Goal: Task Accomplishment & Management: Manage account settings

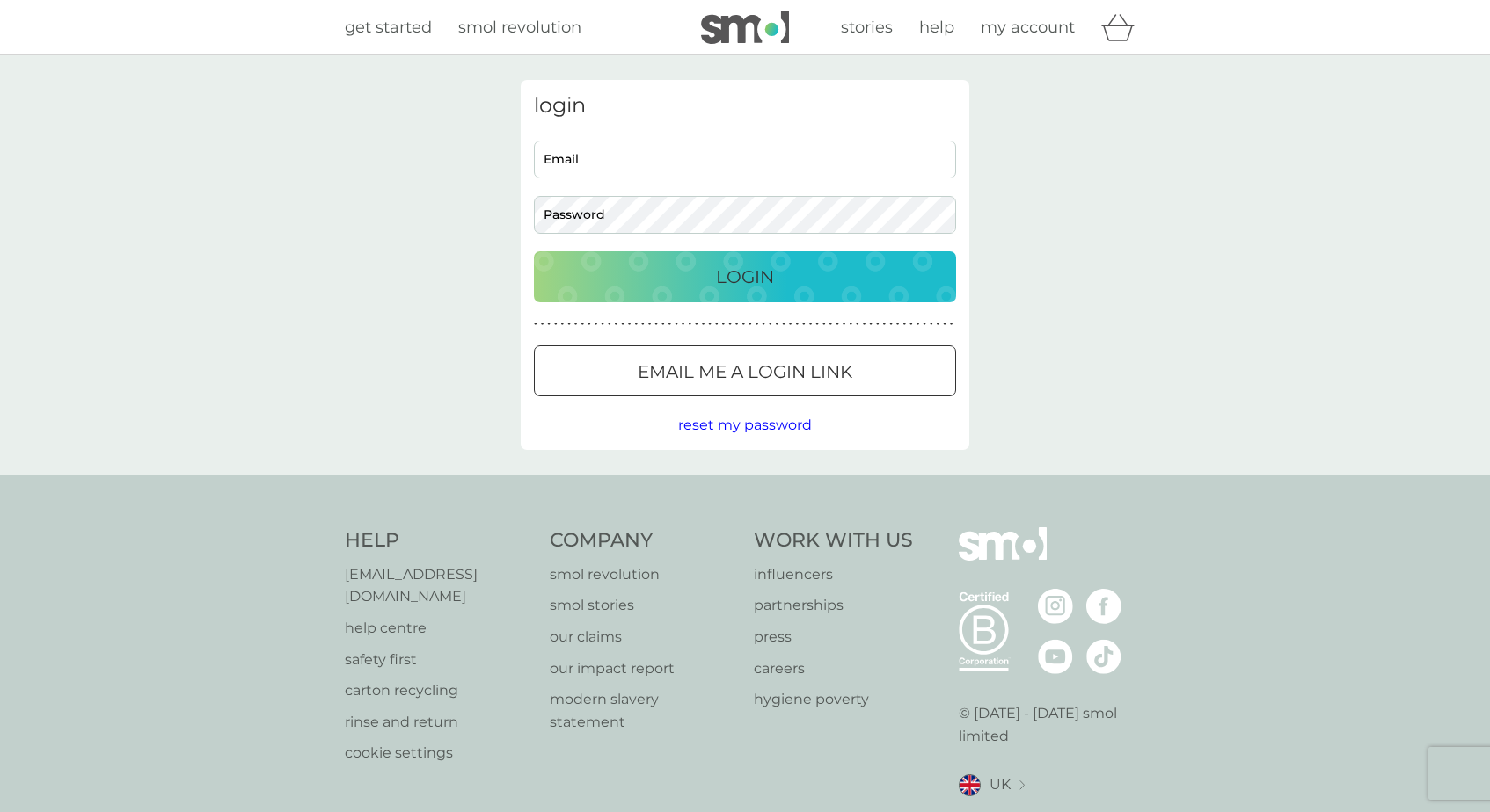
click at [760, 163] on input "Email" at bounding box center [745, 160] width 422 height 38
type input "[PERSON_NAME][EMAIL_ADDRESS][DOMAIN_NAME]"
click at [534, 251] on button "Login" at bounding box center [745, 277] width 422 height 51
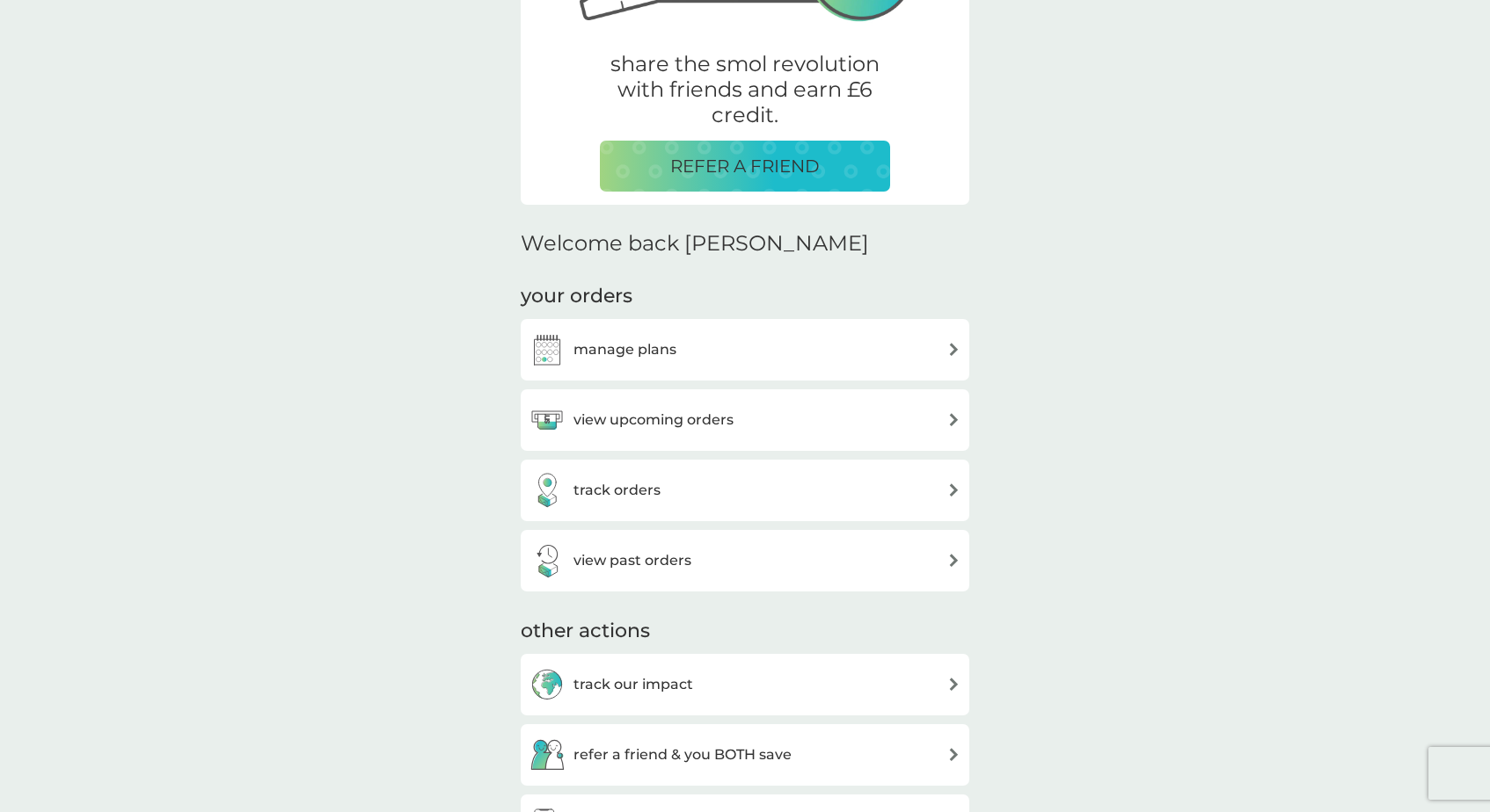
scroll to position [312, 0]
click at [685, 364] on div "manage plans" at bounding box center [745, 349] width 431 height 35
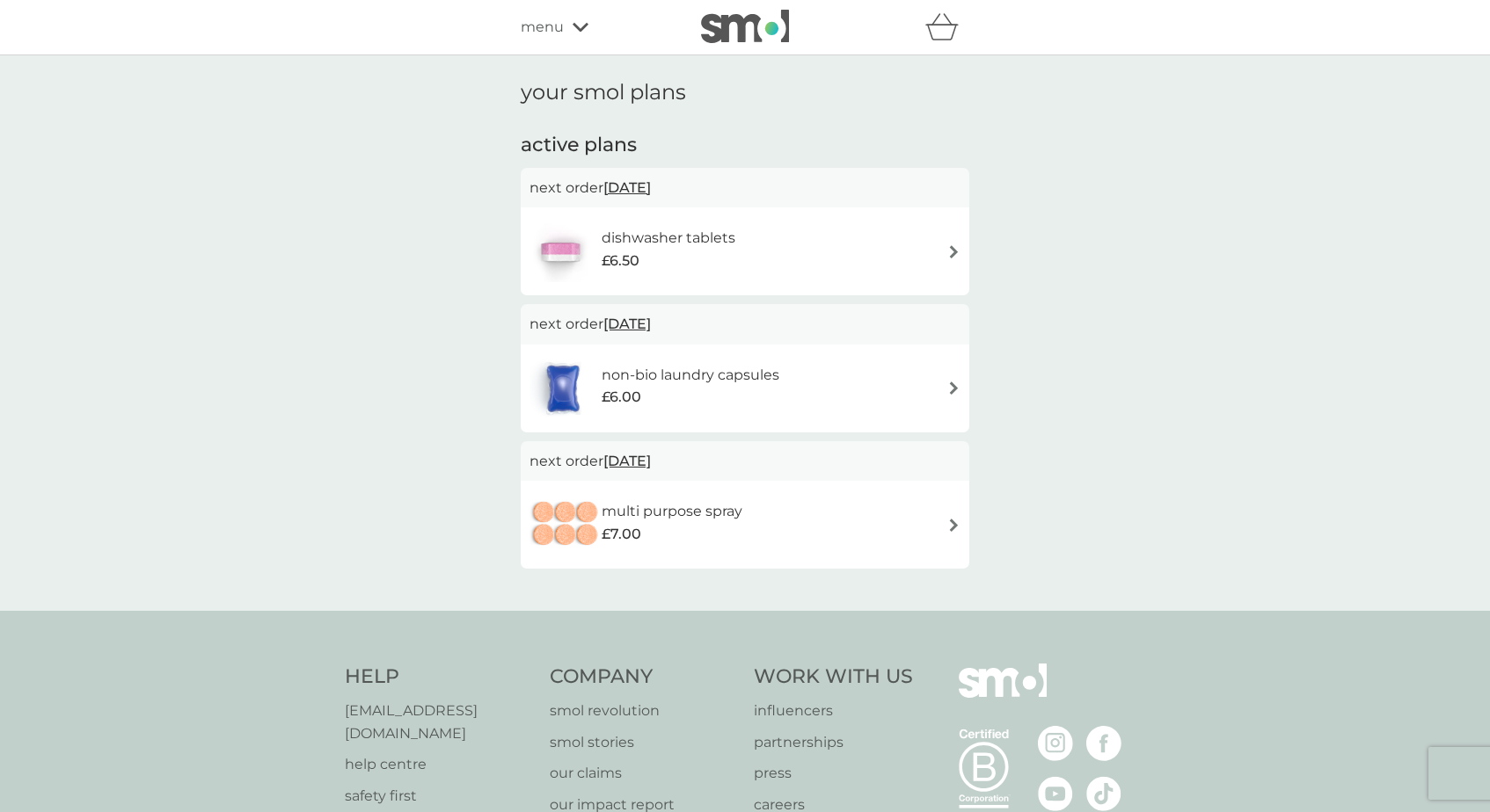
click at [715, 243] on h6 "dishwasher tablets" at bounding box center [667, 238] width 133 height 23
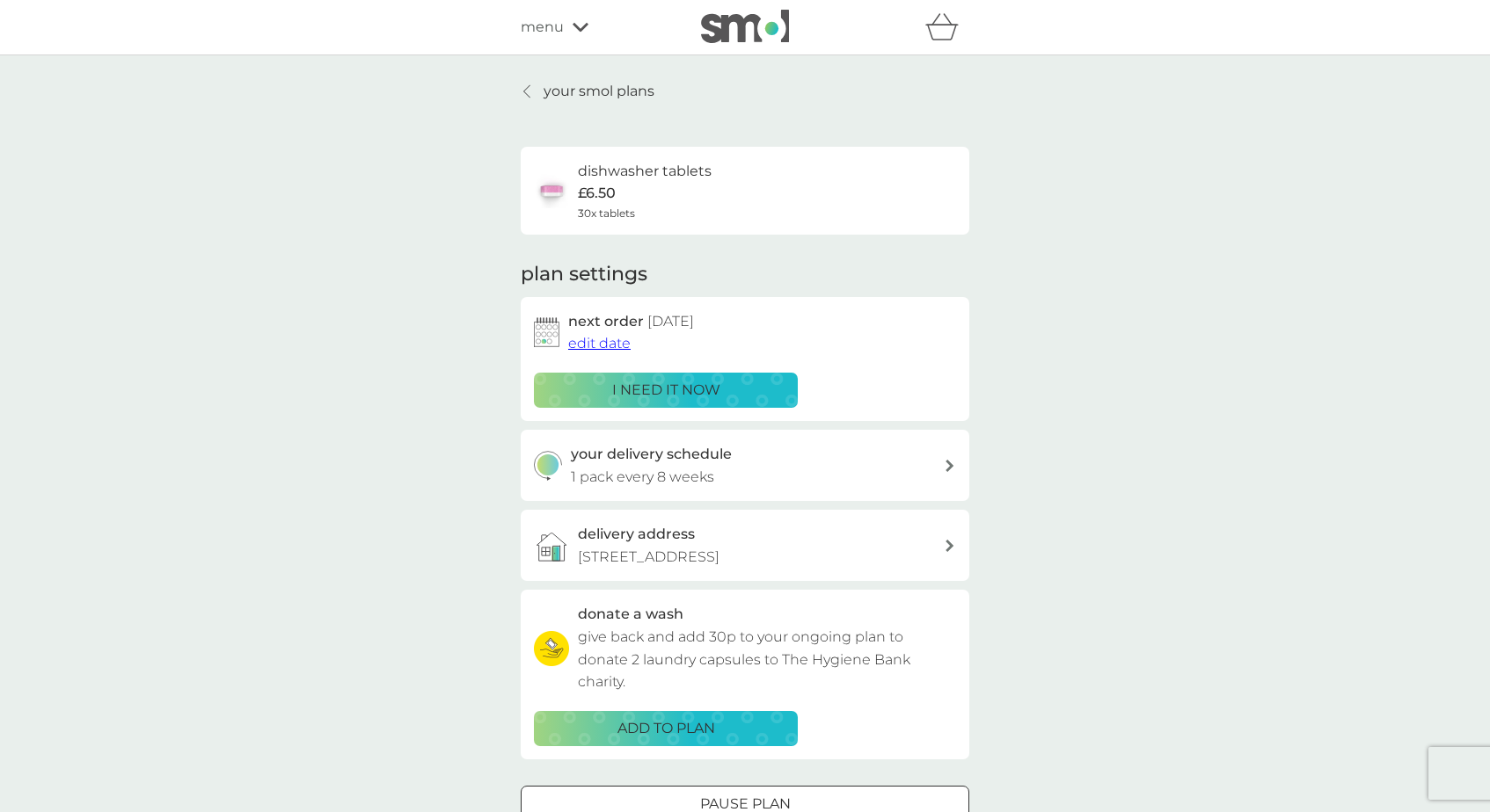
click at [611, 346] on span "edit date" at bounding box center [599, 343] width 62 height 17
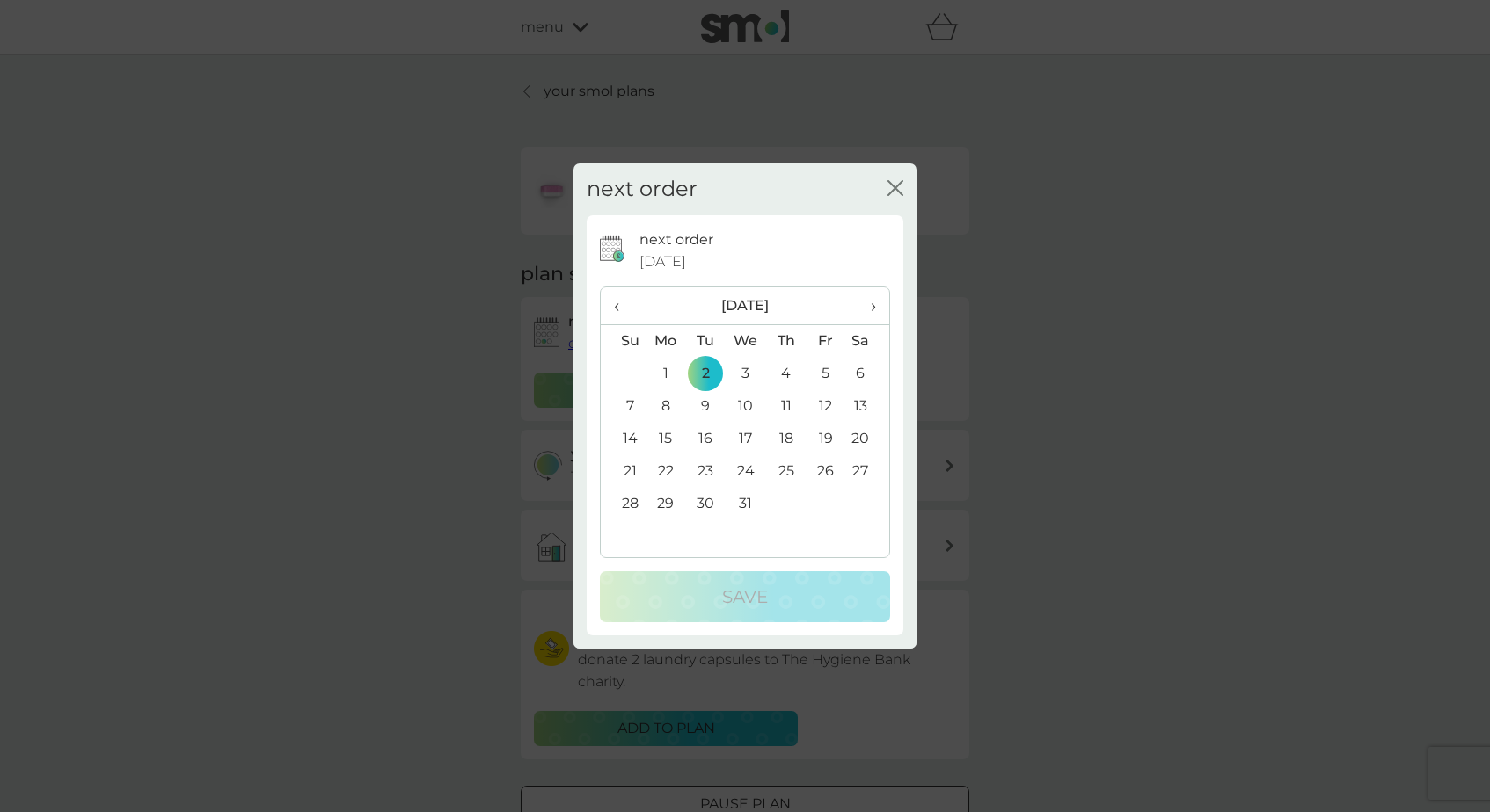
click at [893, 188] on icon "close" at bounding box center [895, 188] width 16 height 16
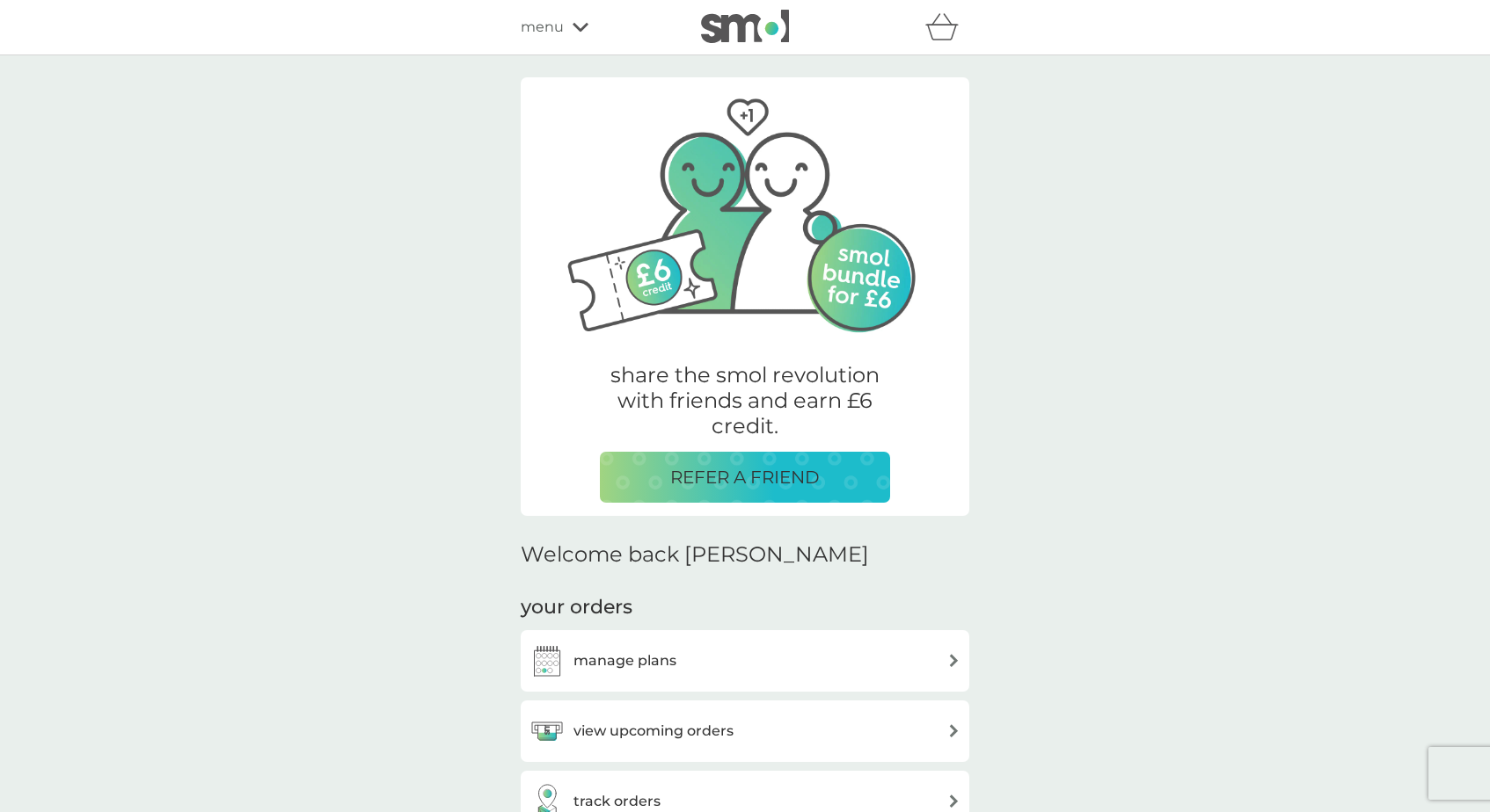
scroll to position [312, 0]
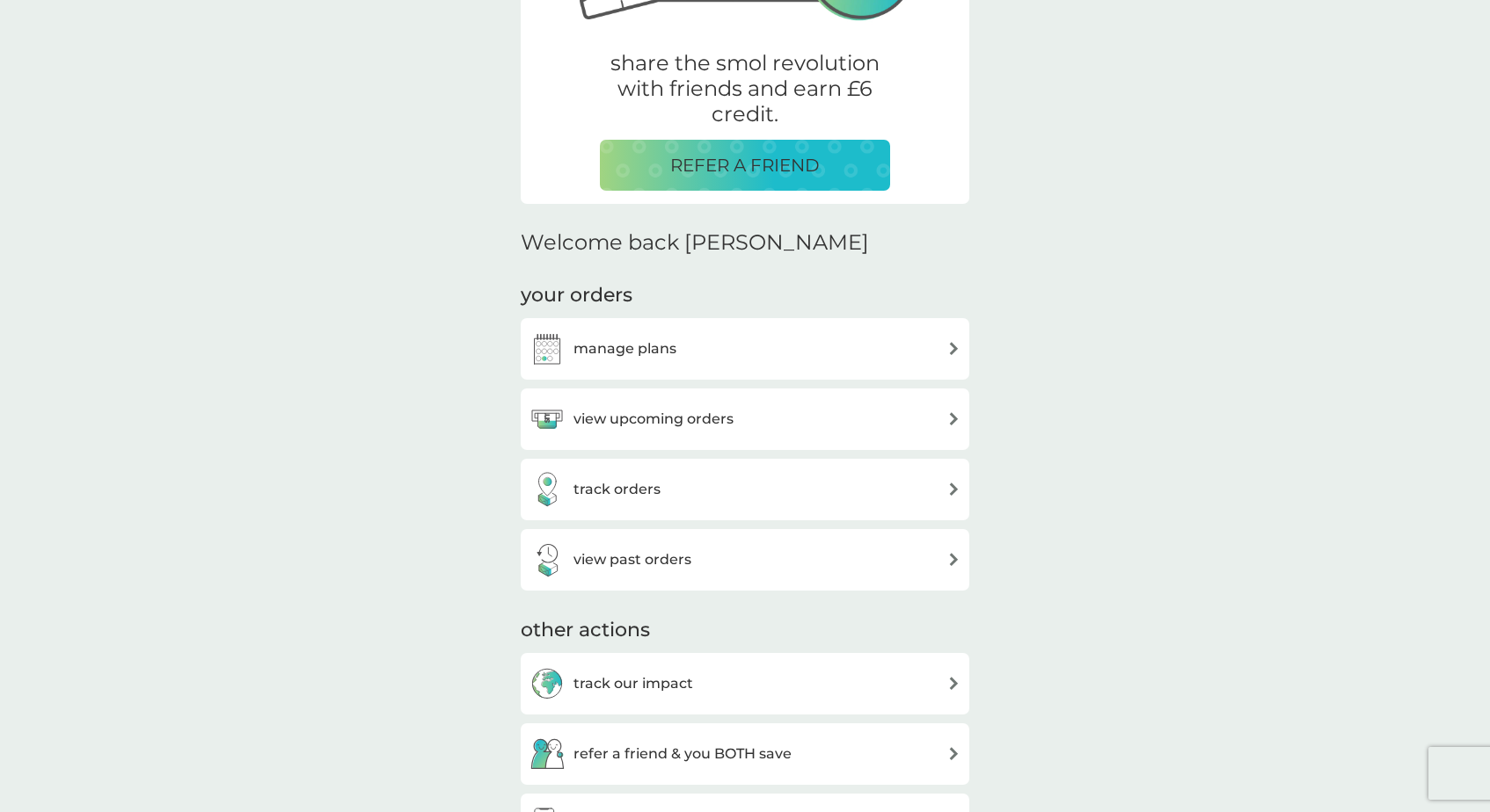
click at [680, 577] on div "view past orders" at bounding box center [610, 560] width 162 height 35
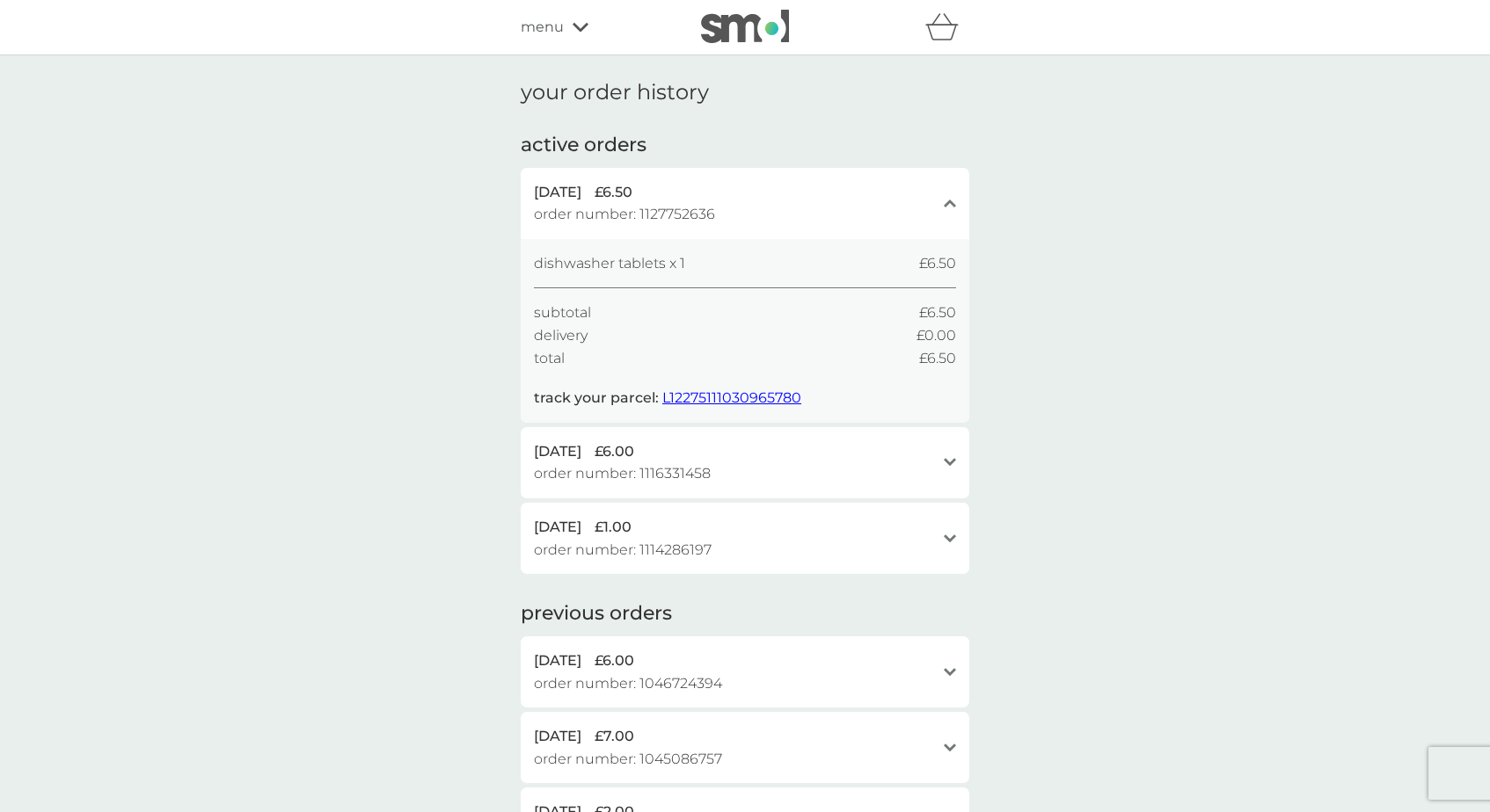
click at [934, 458] on div "26 Sep 2025 £6.00" at bounding box center [735, 452] width 401 height 23
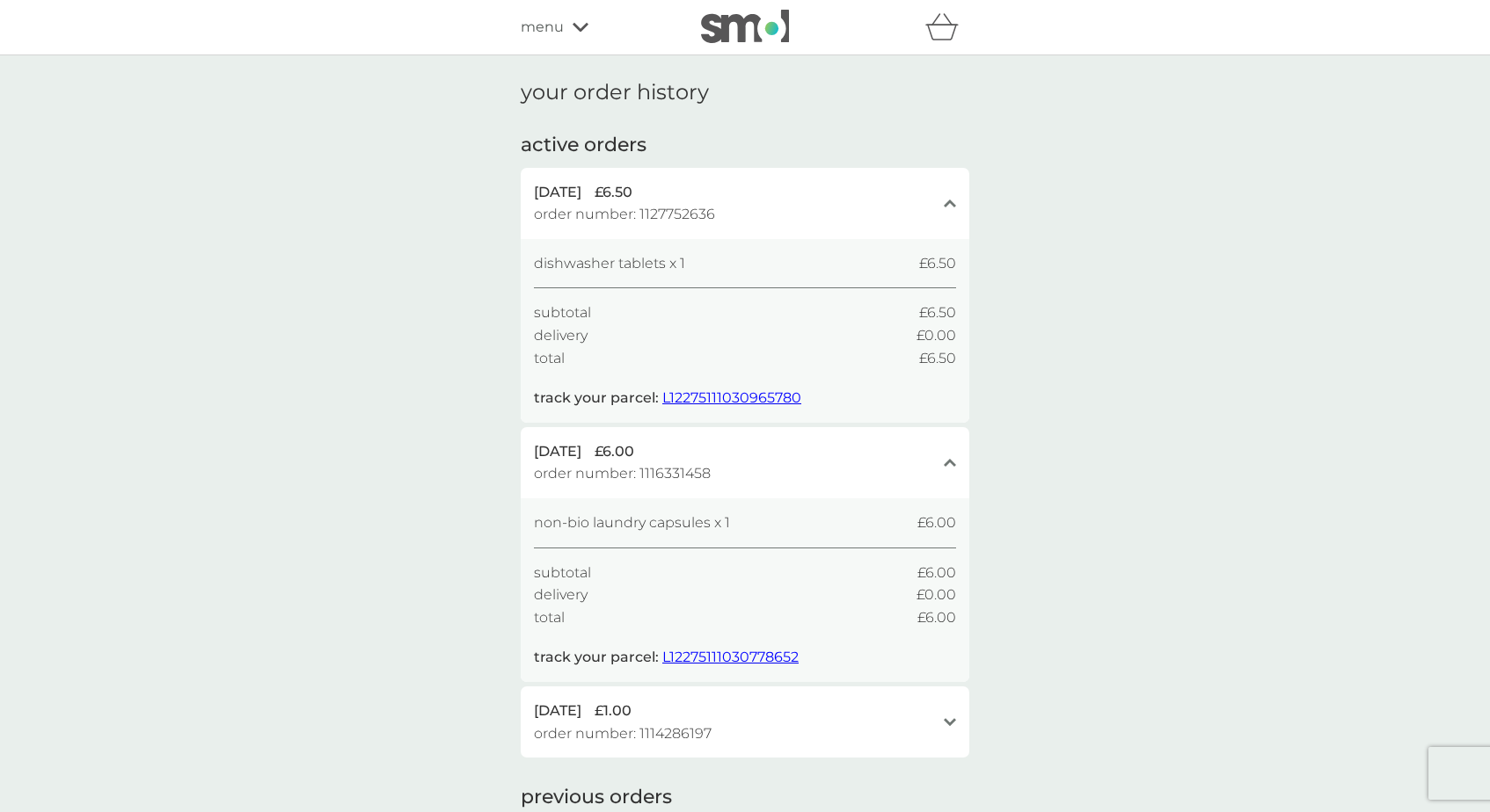
click at [760, 401] on span "L12275111030965780" at bounding box center [731, 398] width 139 height 17
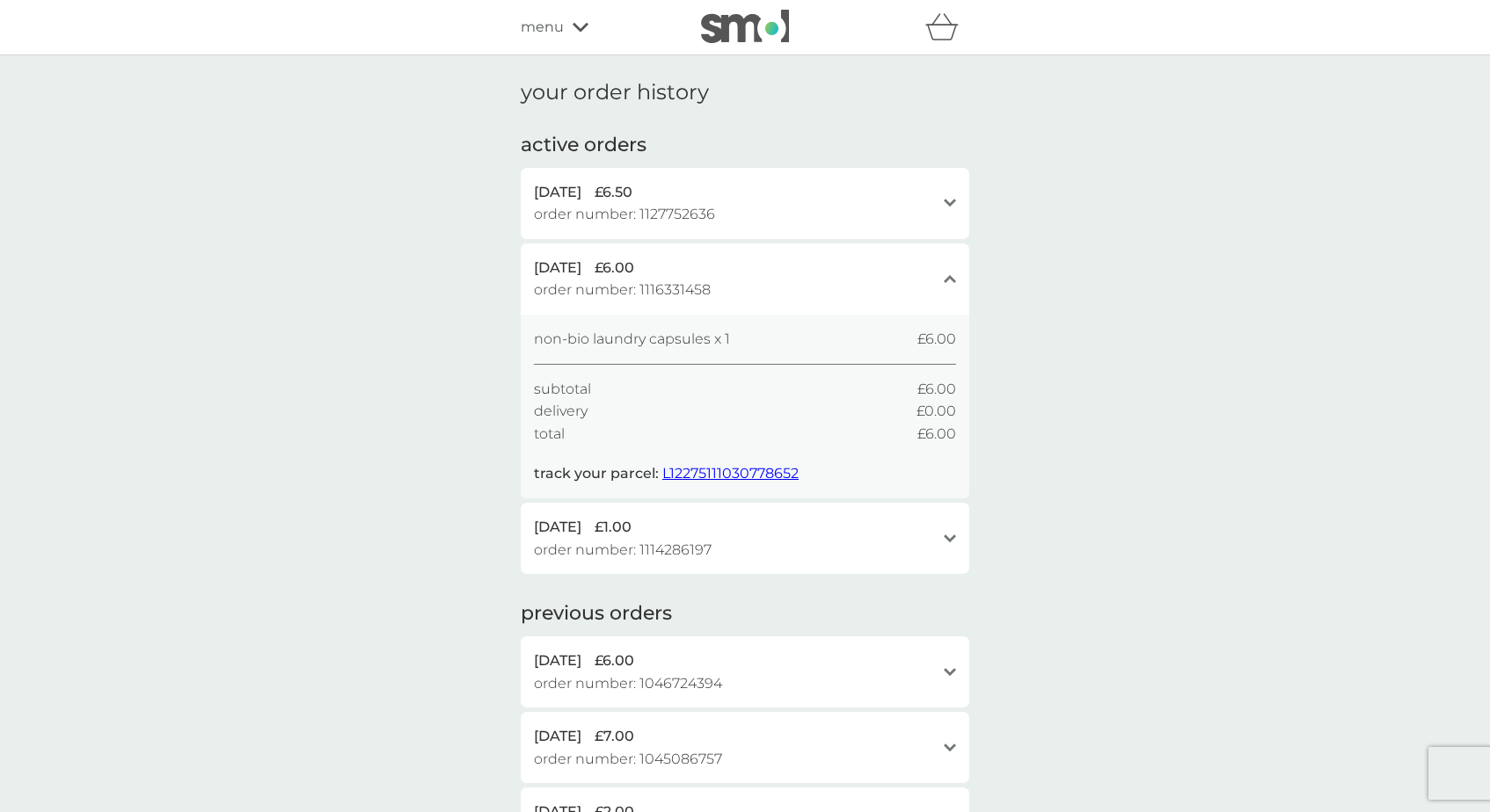
click at [951, 284] on icon "close" at bounding box center [949, 278] width 12 height 9
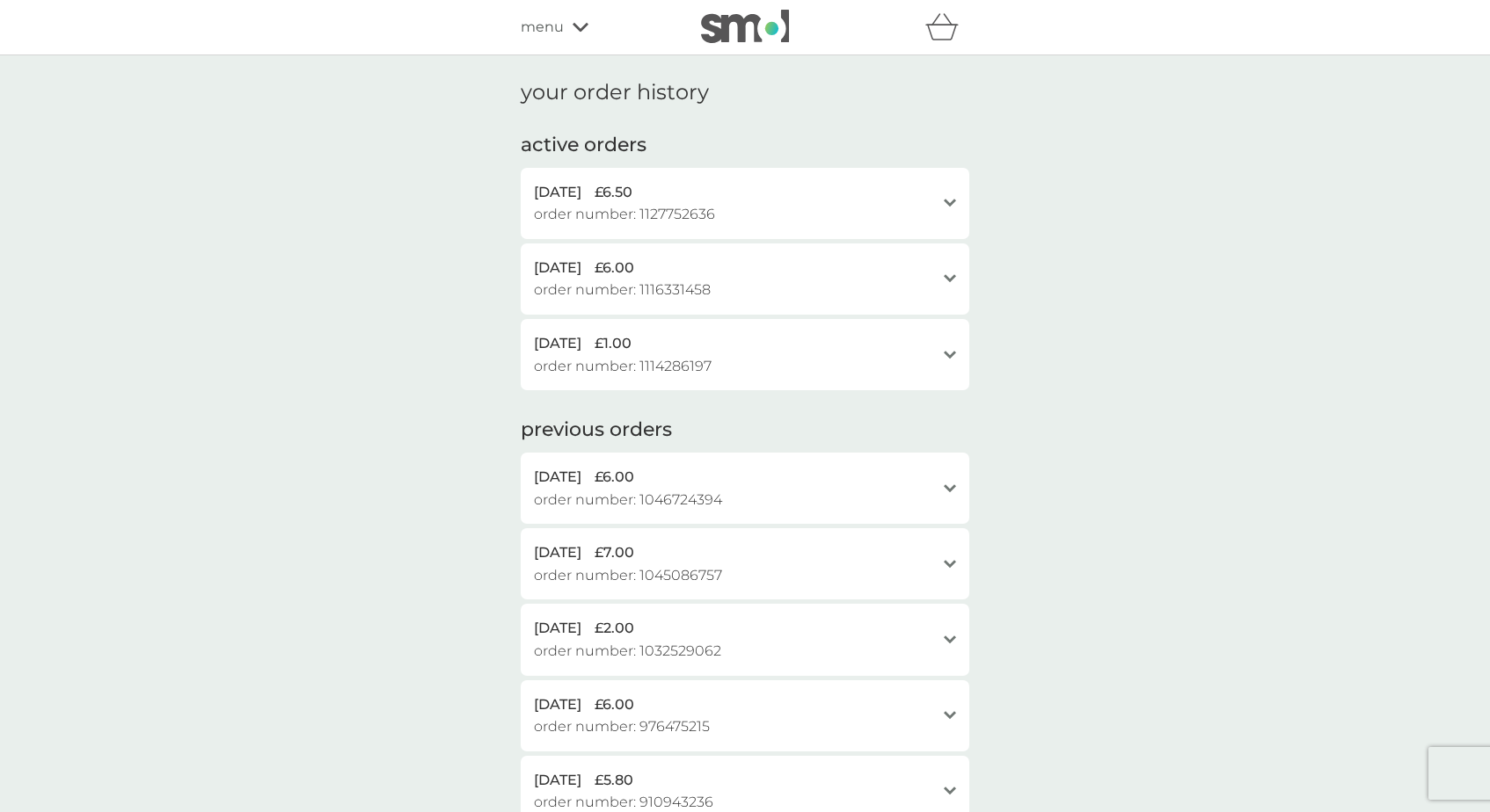
click at [947, 208] on div "open" at bounding box center [949, 202] width 12 height 14
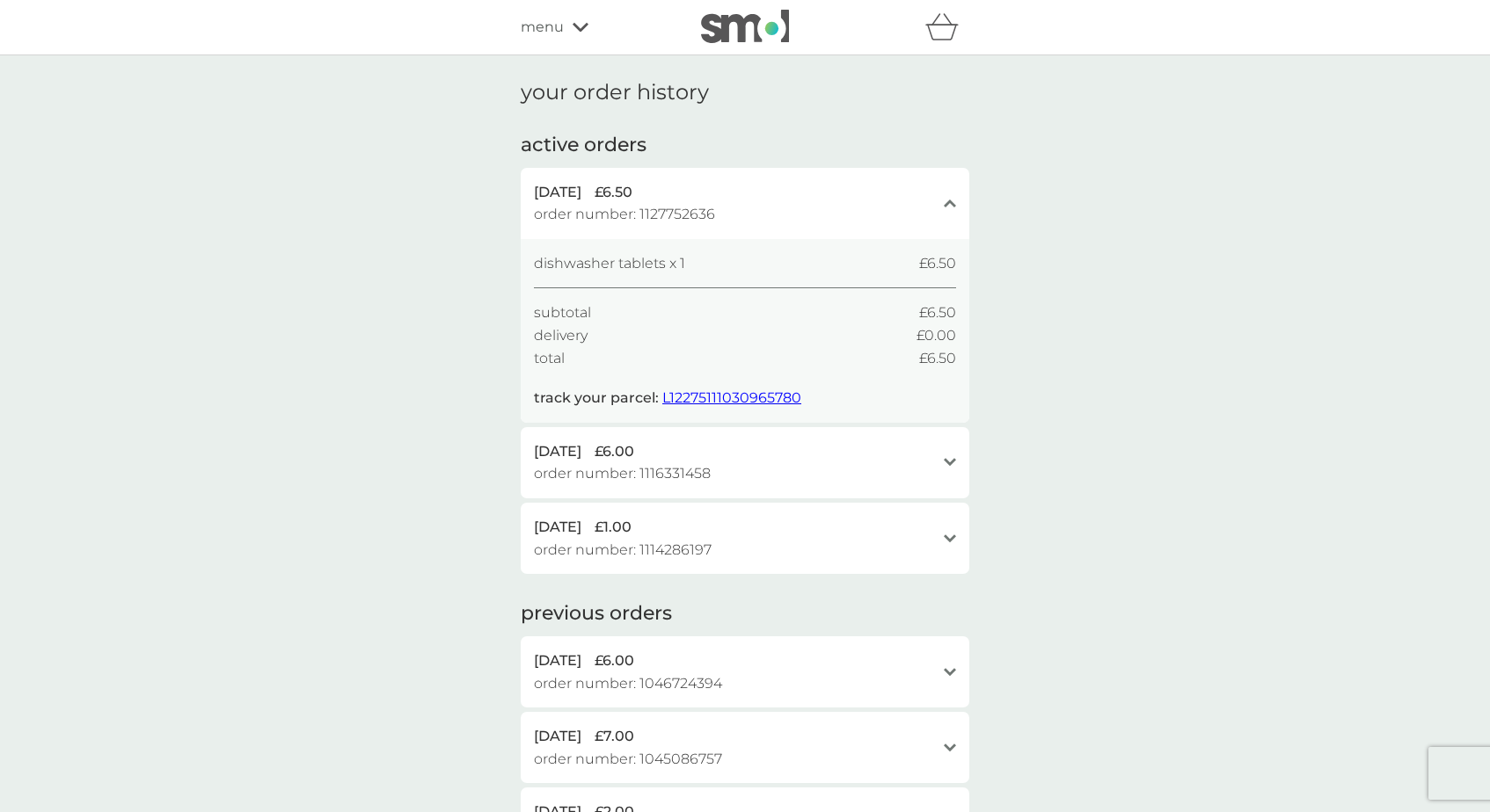
click at [762, 396] on span "L12275111030965780" at bounding box center [731, 398] width 139 height 17
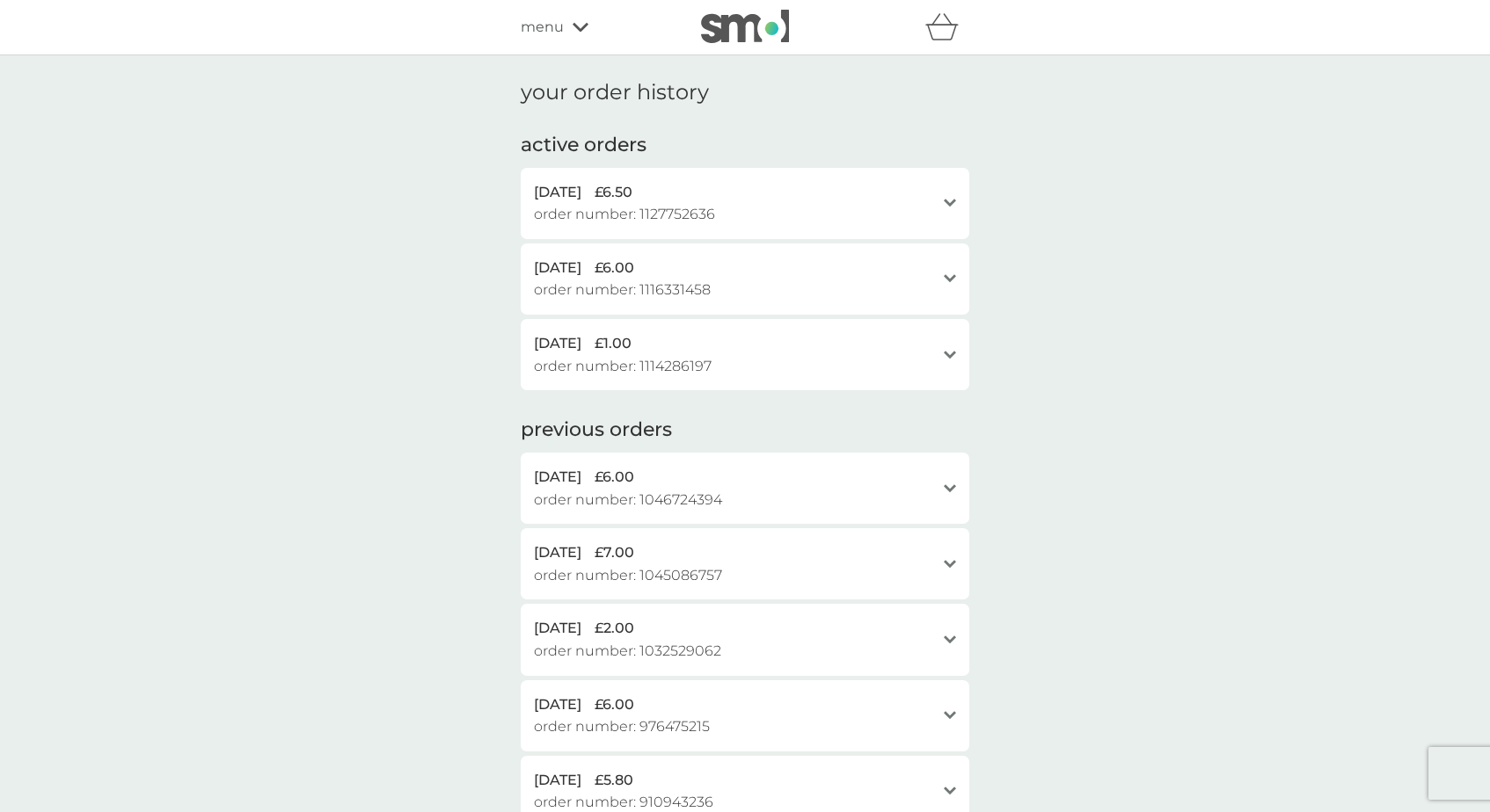
click at [930, 284] on div "26 Sep 2025 £6.00 order number: 1116331458" at bounding box center [735, 279] width 401 height 44
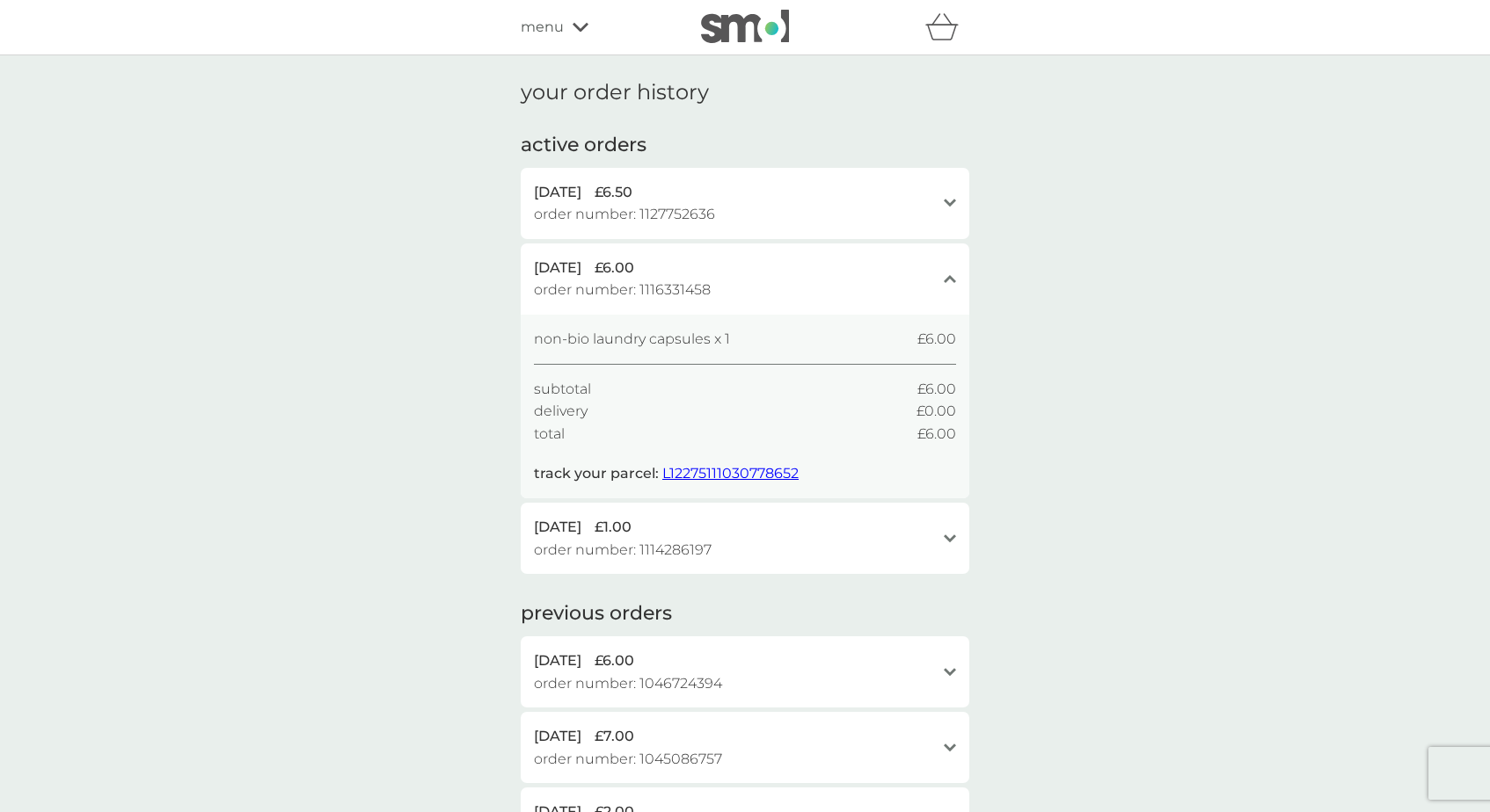
click at [781, 471] on span "L12275111030778652" at bounding box center [730, 474] width 136 height 17
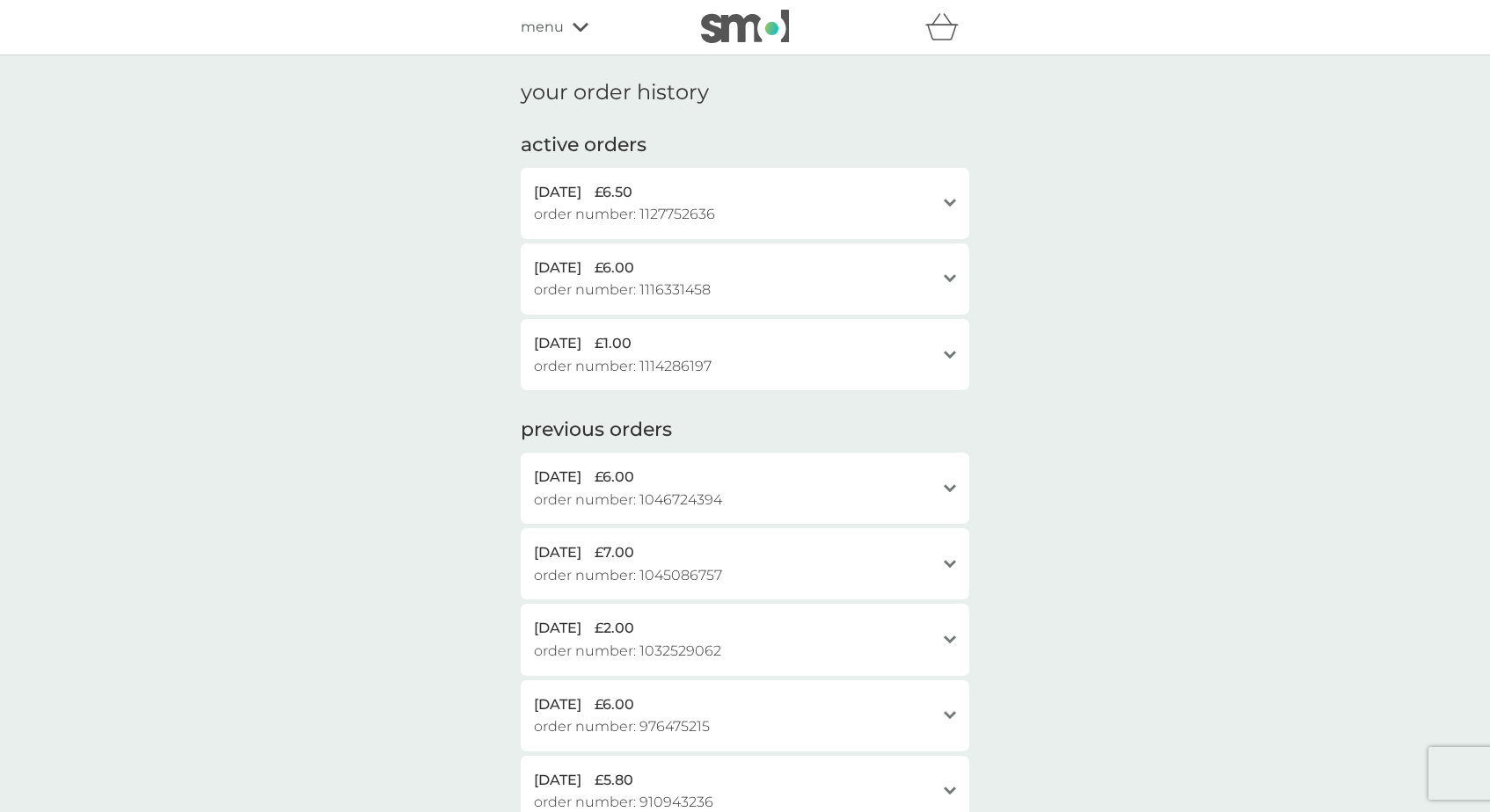
click at [944, 348] on div "open" at bounding box center [949, 354] width 12 height 14
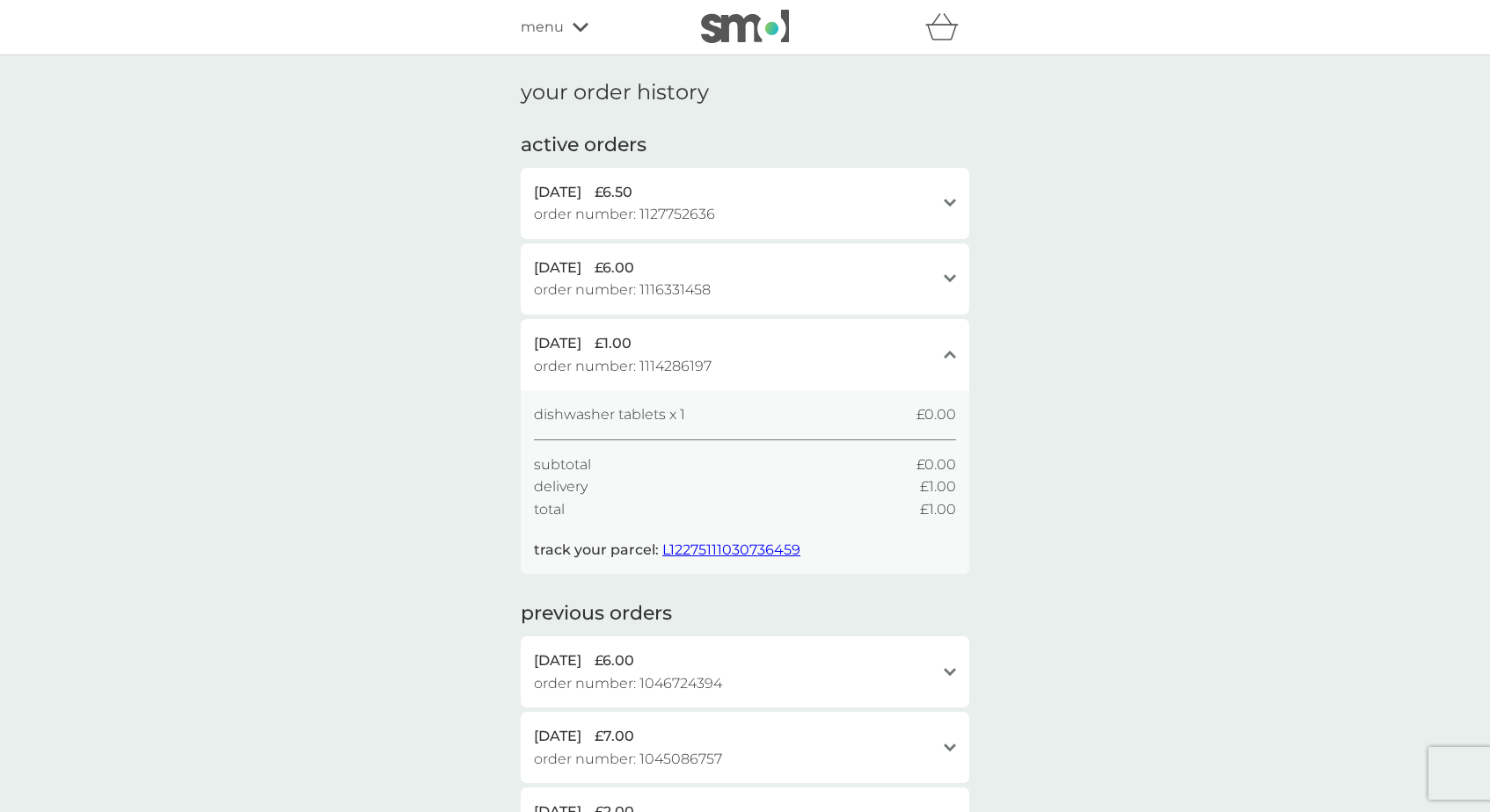
click at [785, 551] on span "L12275111030736459" at bounding box center [731, 550] width 138 height 17
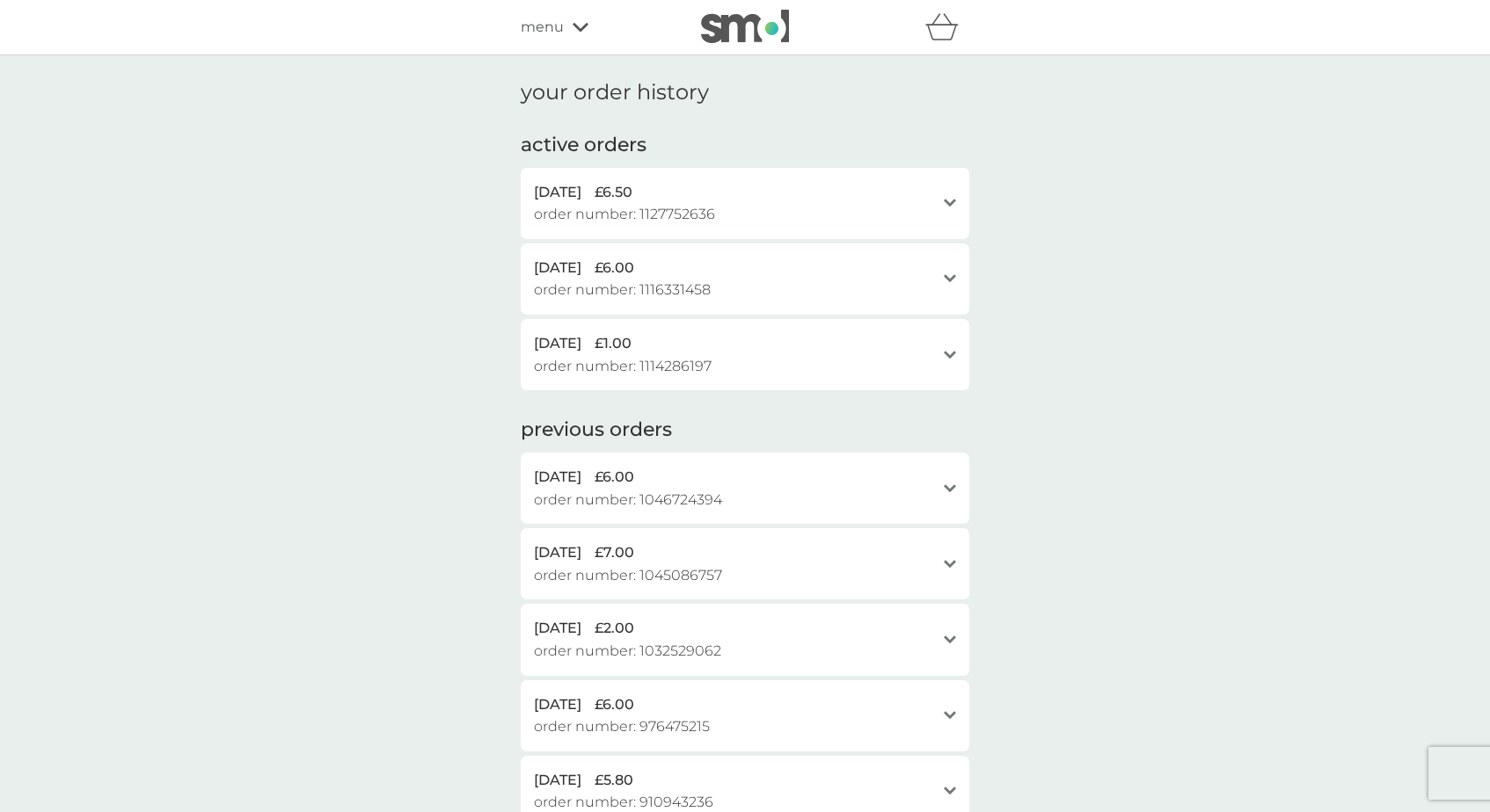
click at [952, 494] on div "open" at bounding box center [949, 489] width 12 height 14
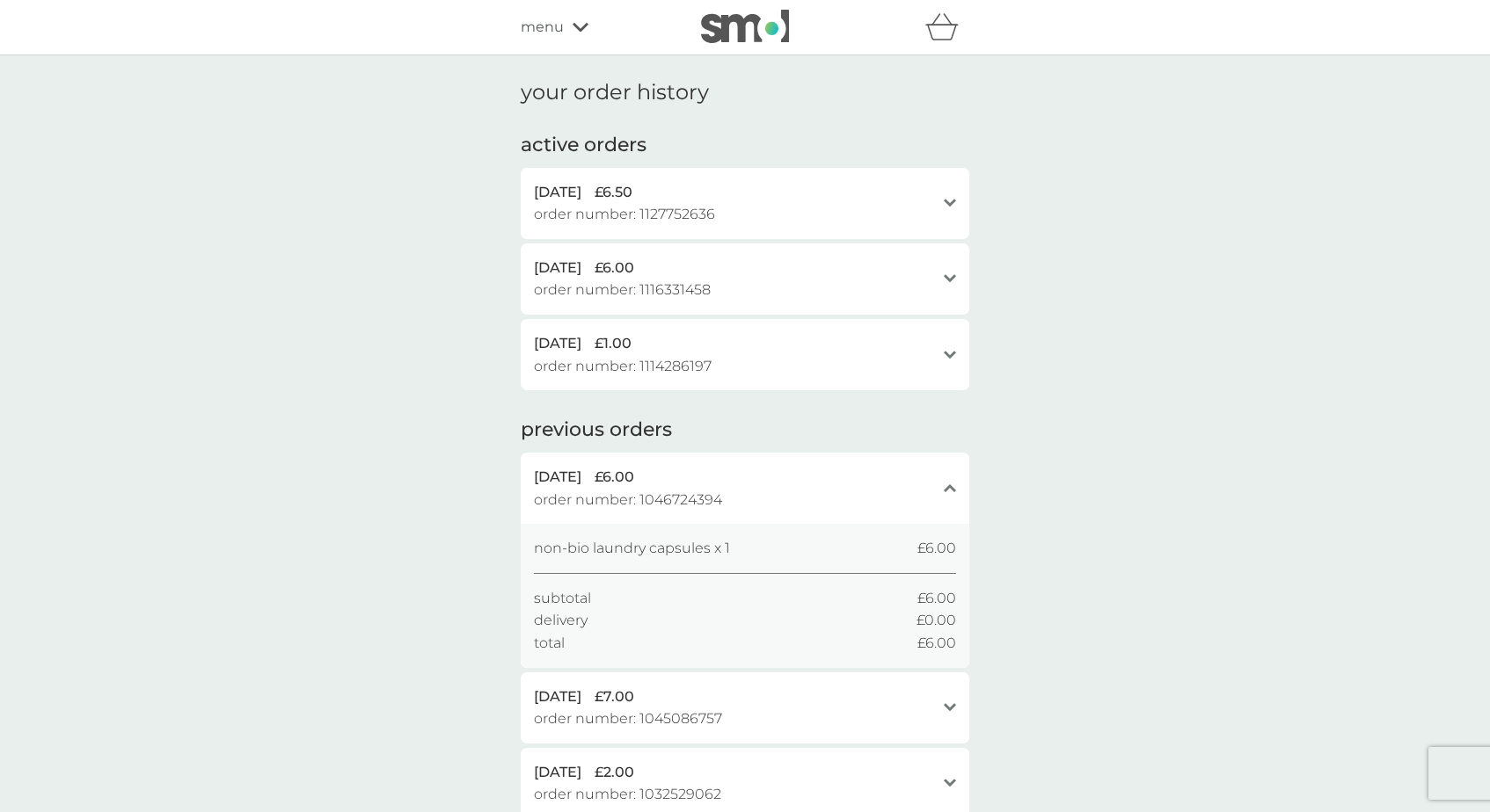
click at [952, 494] on div "close" at bounding box center [949, 489] width 12 height 14
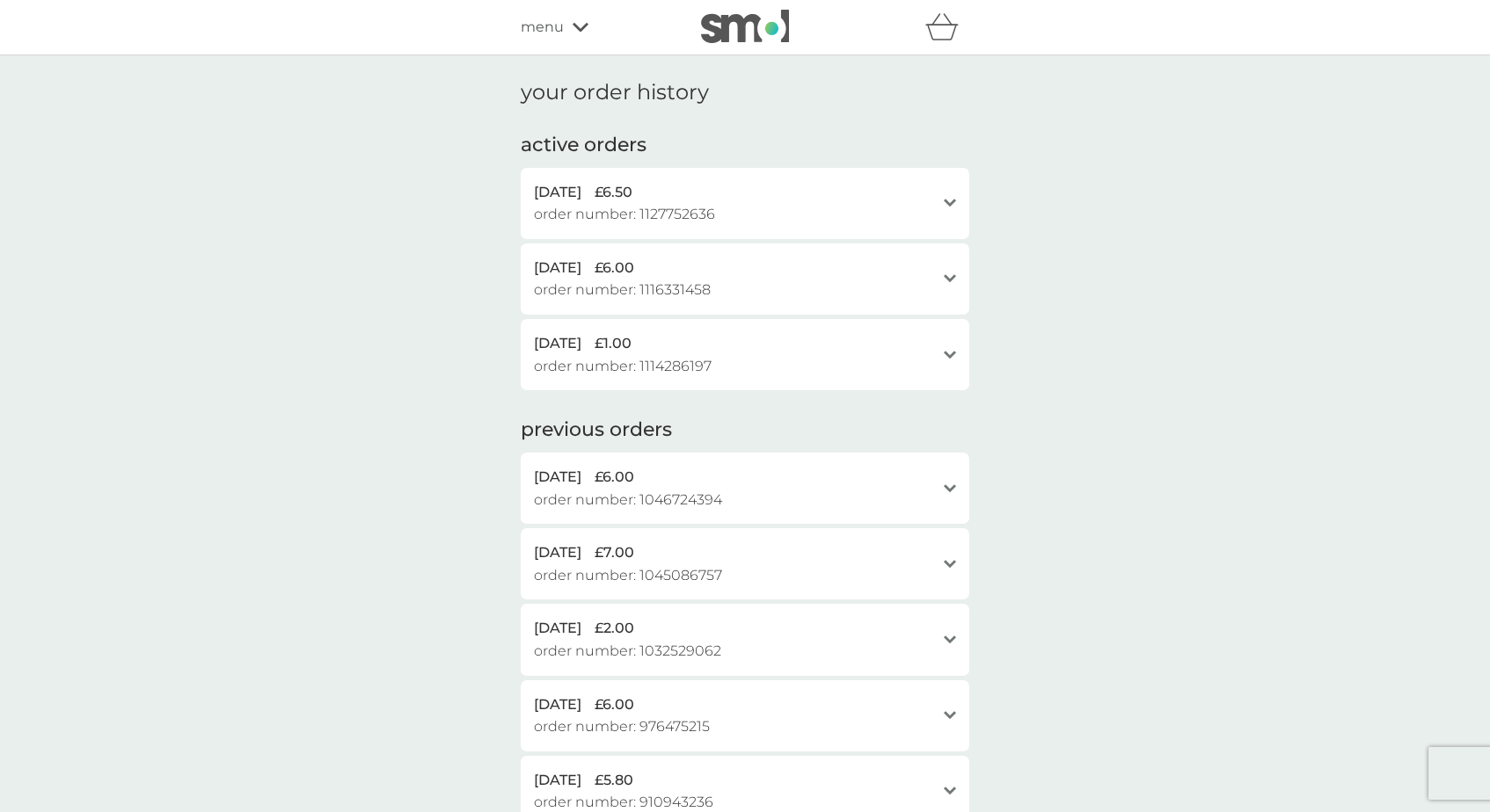
click at [959, 199] on div "7 Oct 2025 £6.50 order number: 1127752636 open" at bounding box center [745, 203] width 448 height 71
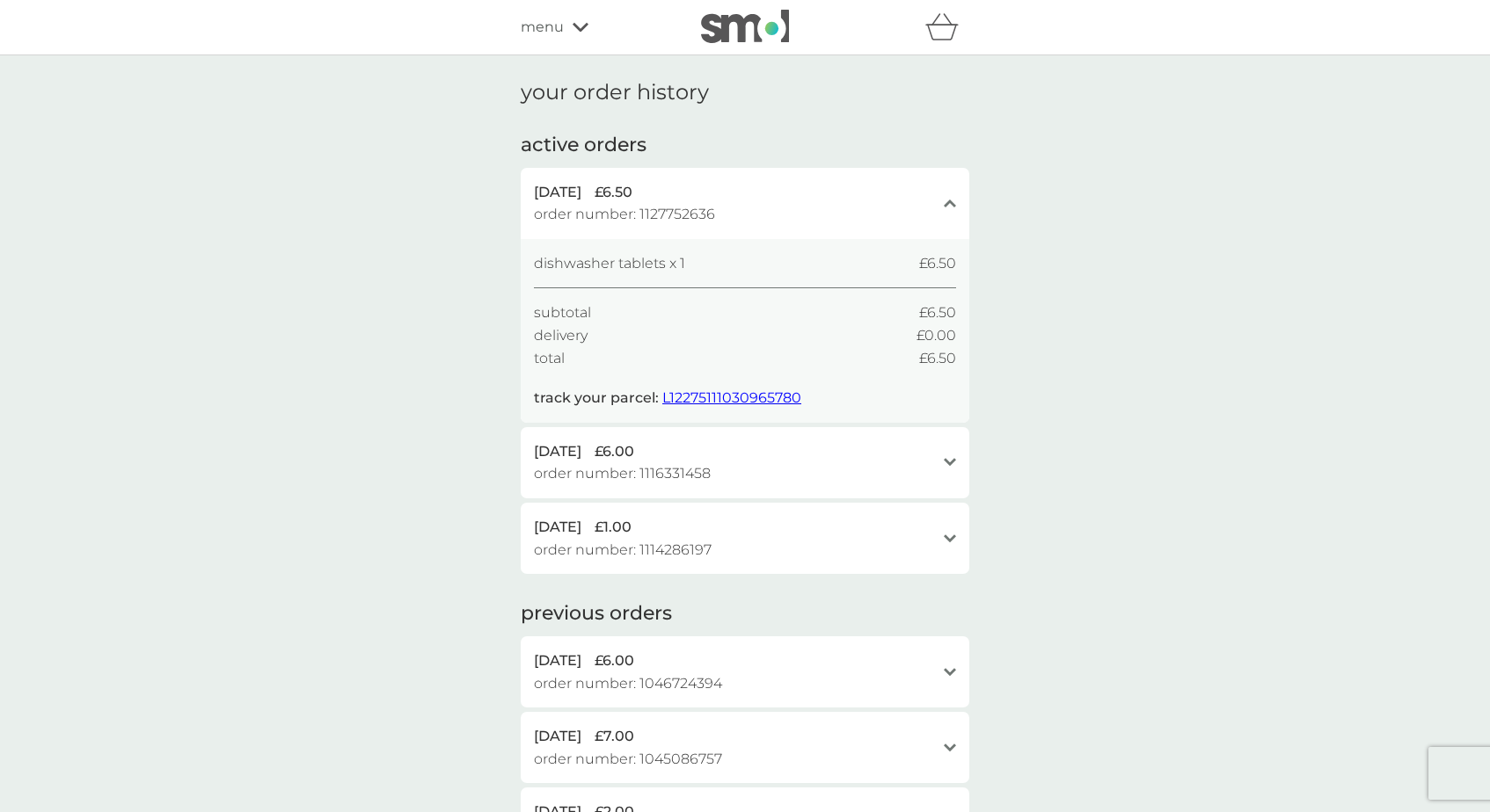
click at [959, 199] on div "7 Oct 2025 £6.50 order number: 1127752636 close" at bounding box center [745, 203] width 448 height 71
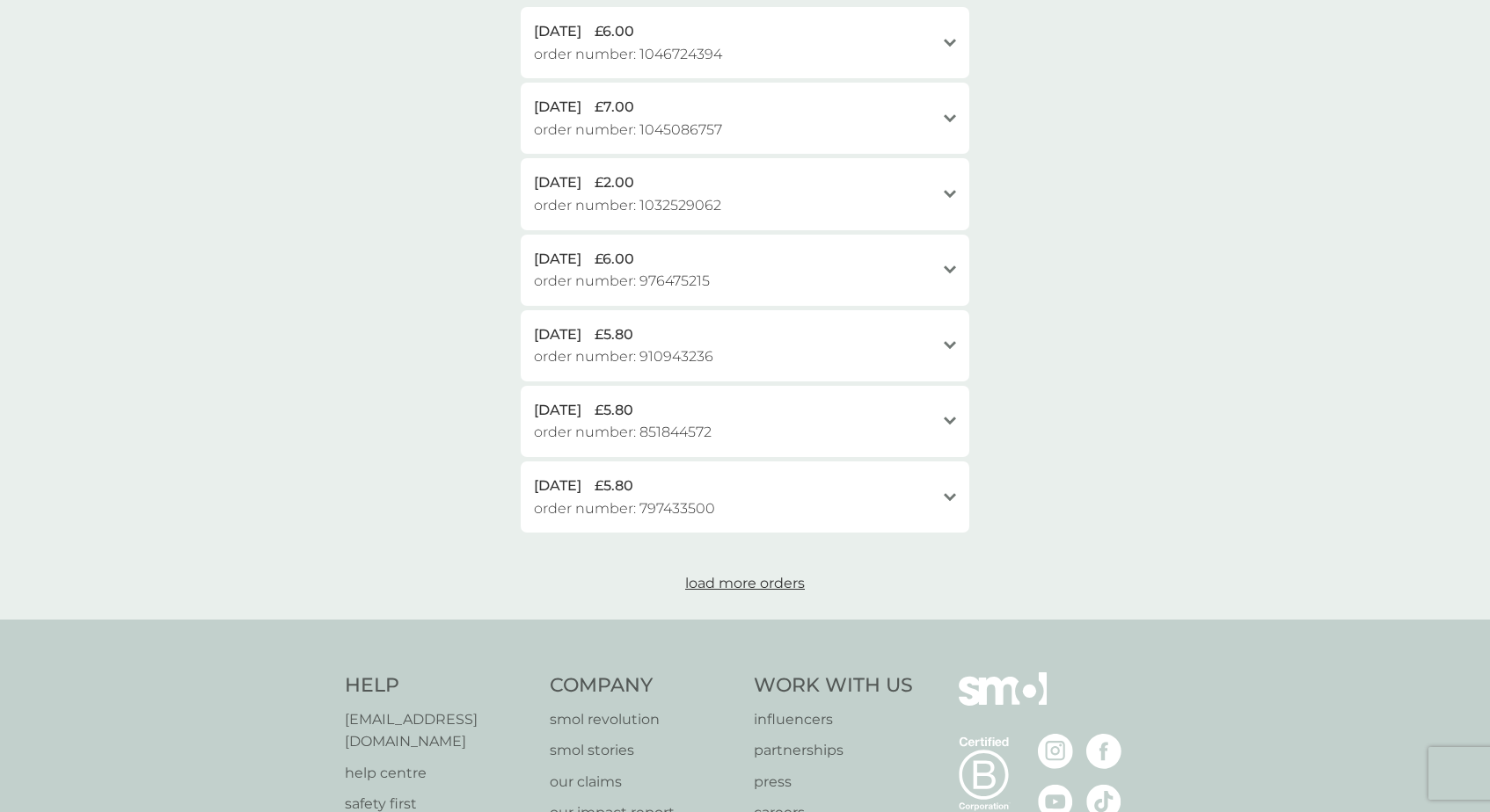
scroll to position [447, 0]
click at [946, 496] on icon at bounding box center [949, 496] width 12 height 8
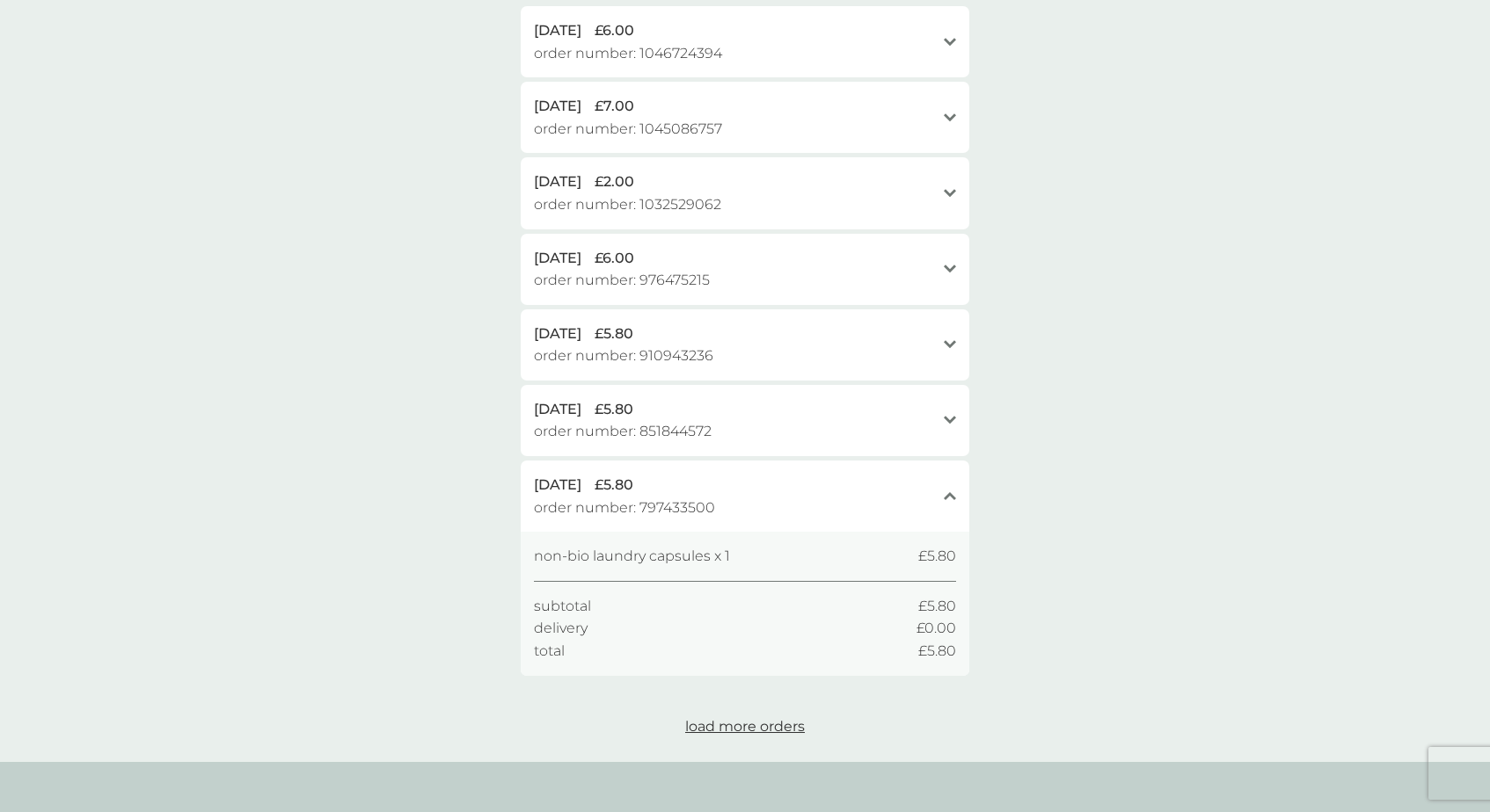
click at [946, 496] on icon at bounding box center [949, 496] width 12 height 8
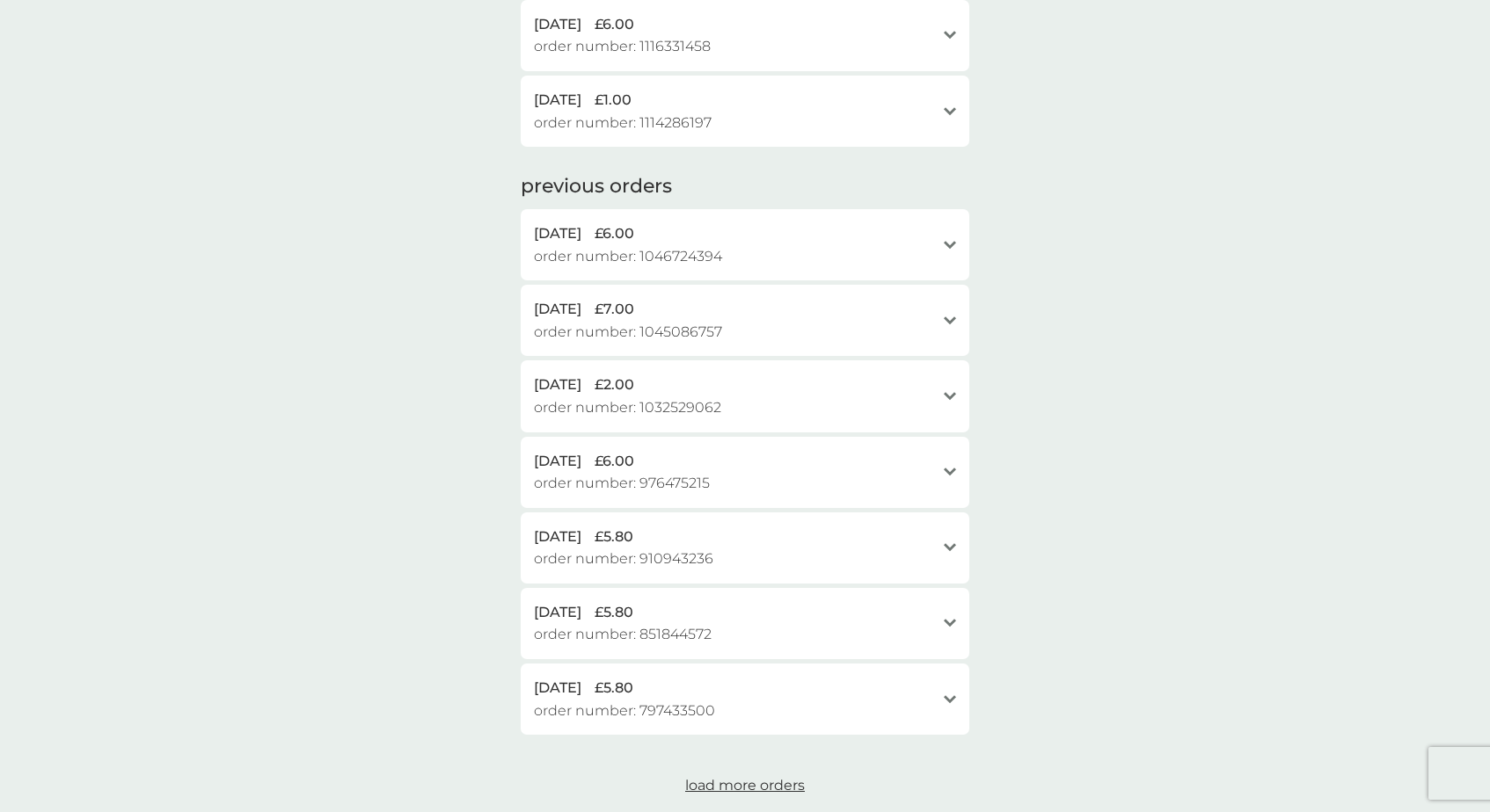
scroll to position [0, 0]
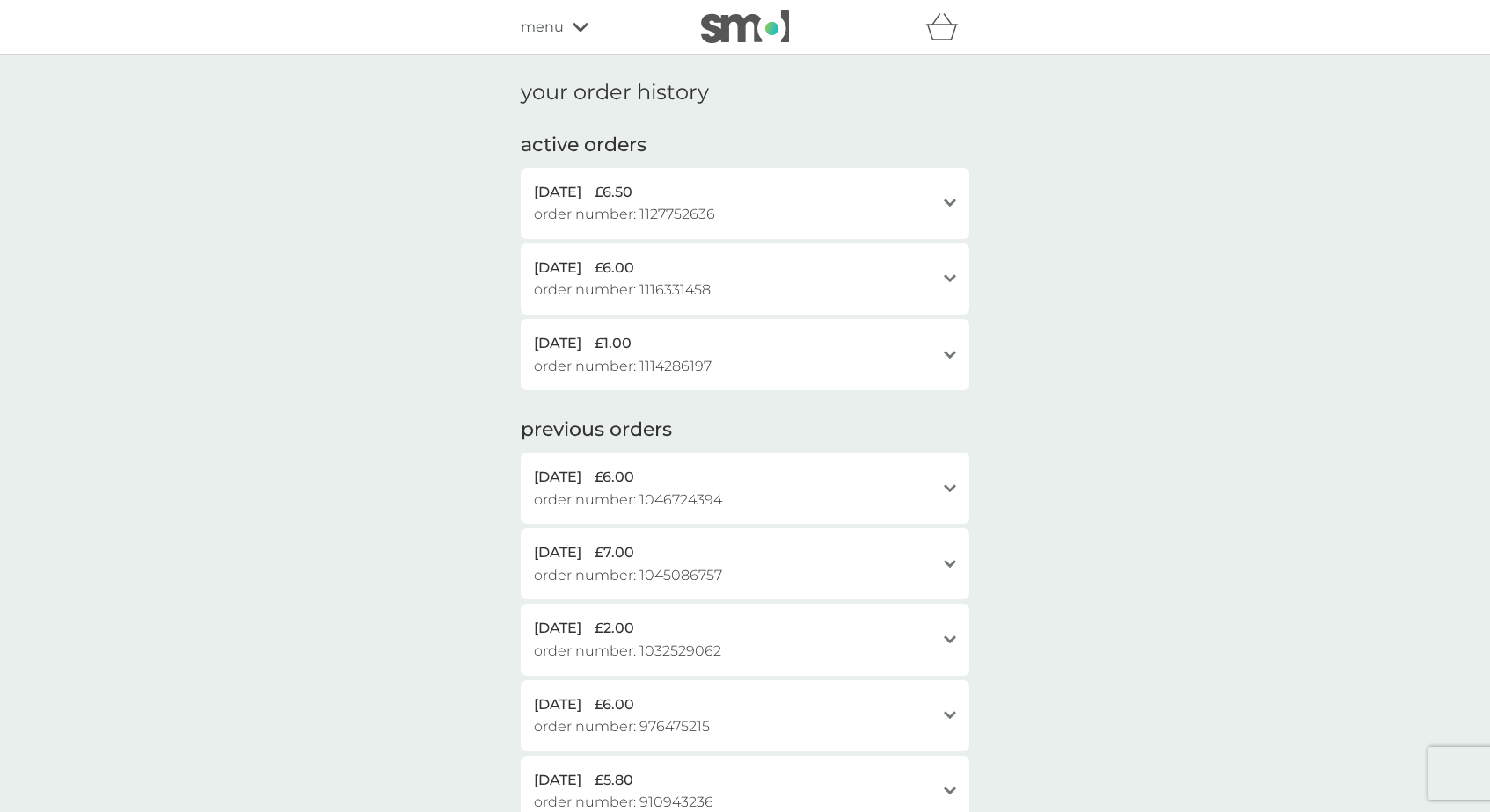
click at [945, 215] on div "open" at bounding box center [949, 203] width 12 height 44
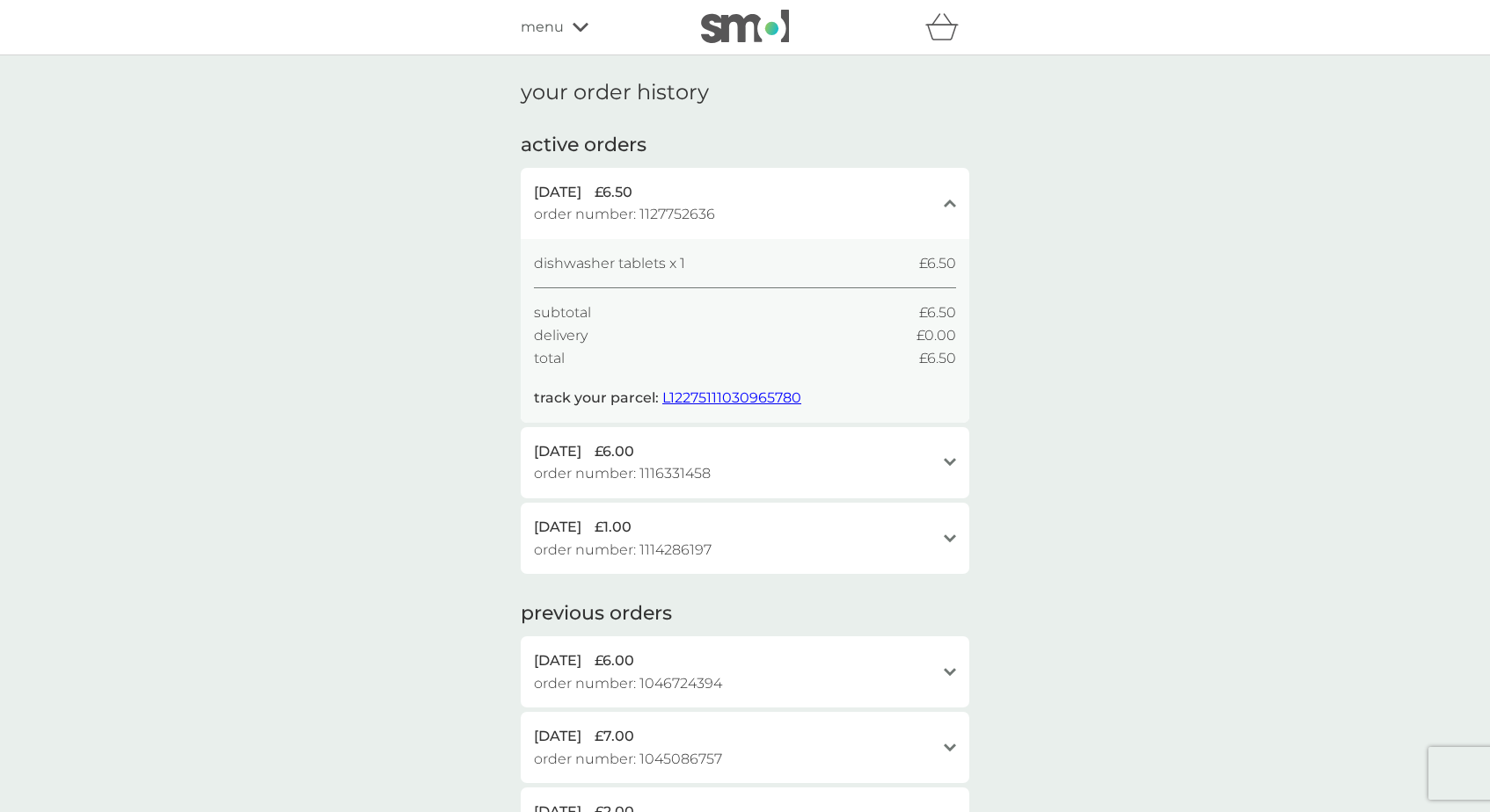
click at [945, 215] on div "close" at bounding box center [949, 203] width 12 height 44
